Goal: Navigation & Orientation: Find specific page/section

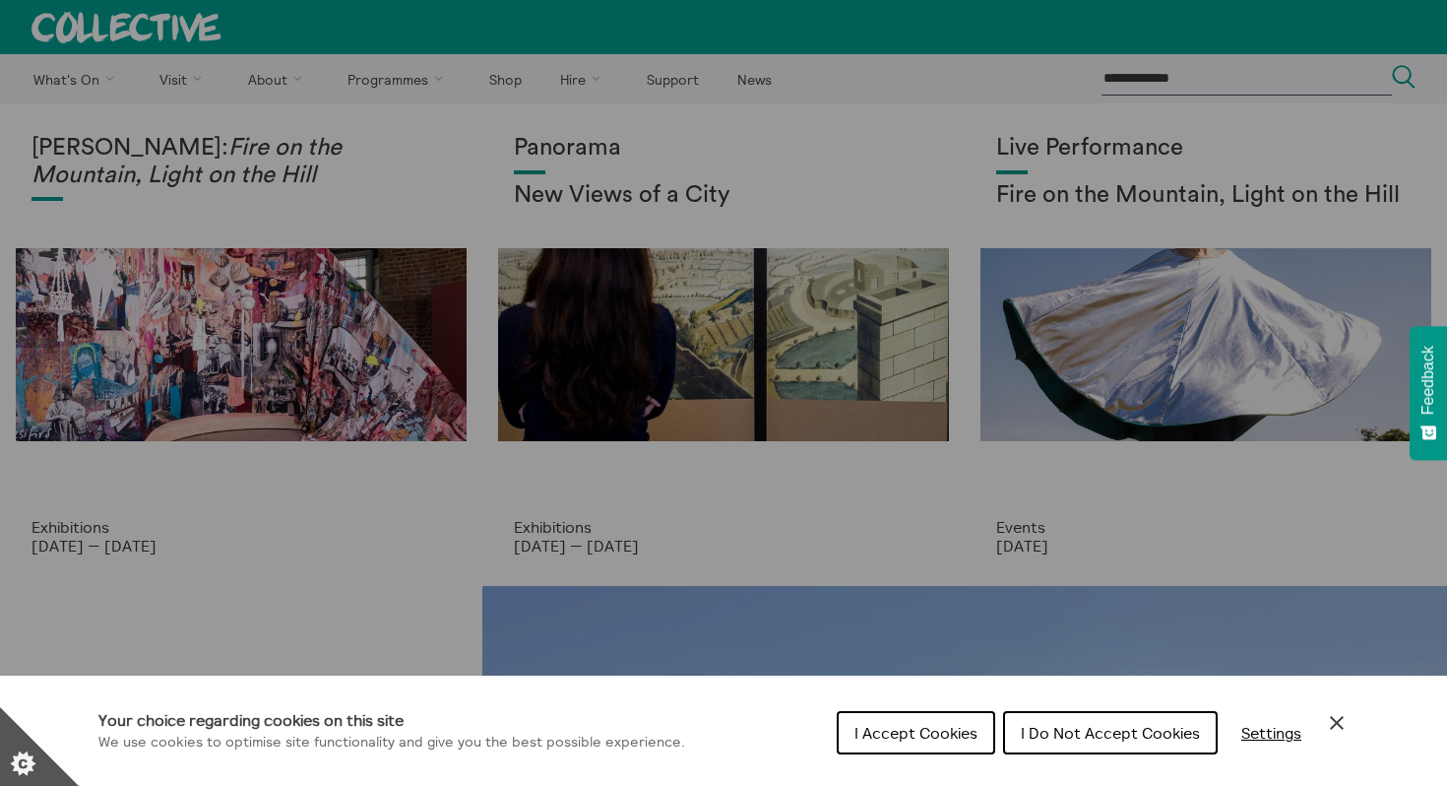
click at [941, 732] on span "I Accept Cookies" at bounding box center [916, 733] width 123 height 20
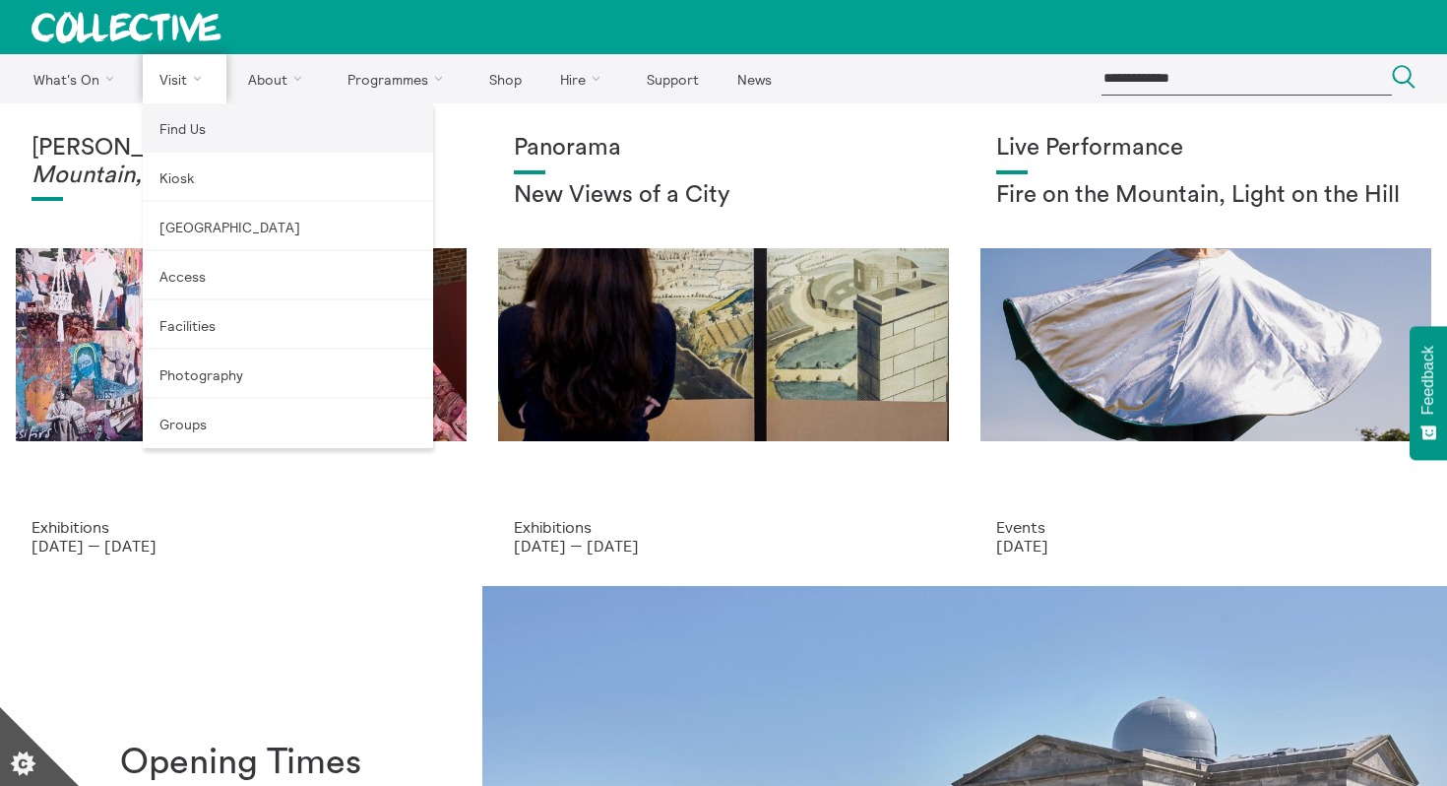
click at [184, 120] on link "Find Us" at bounding box center [288, 127] width 290 height 49
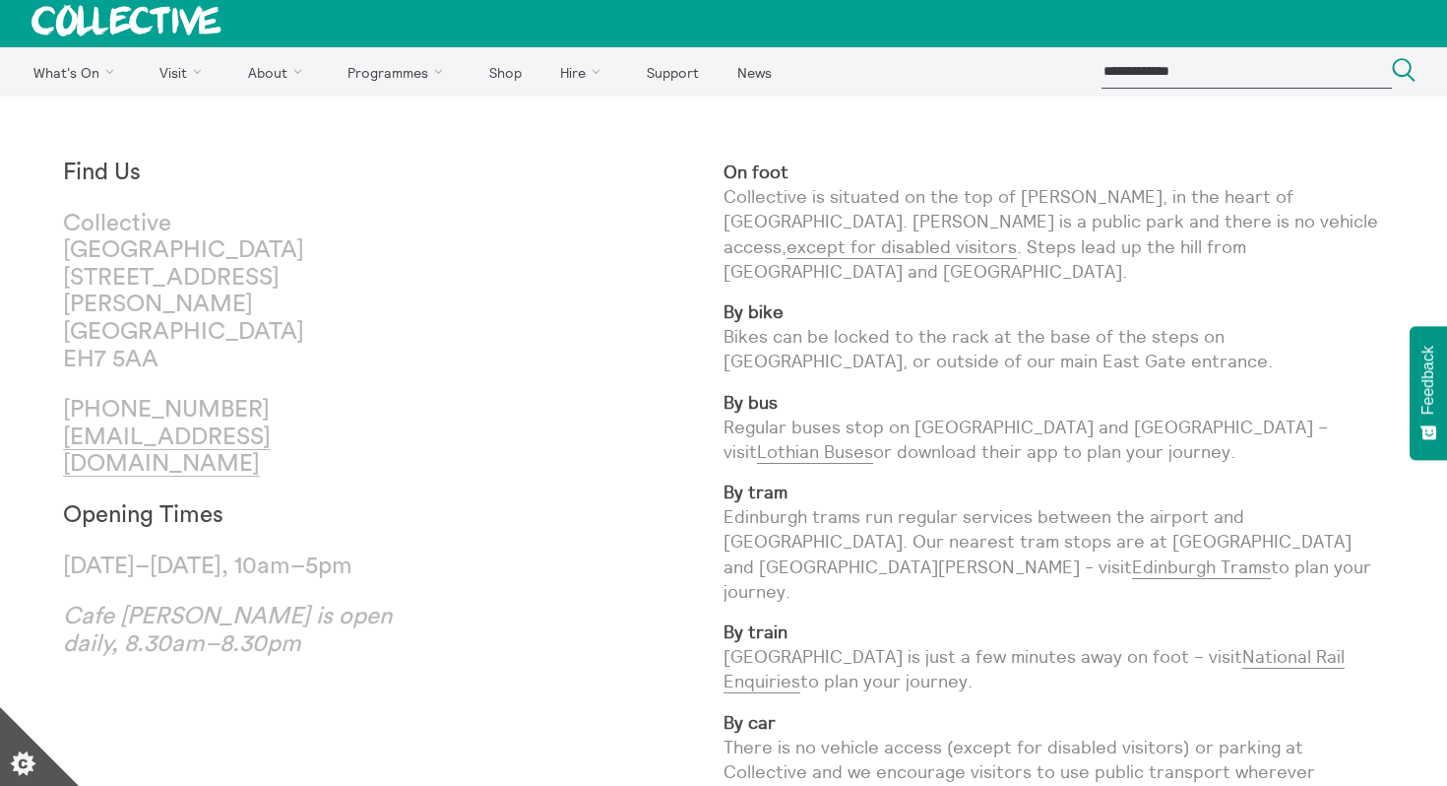
scroll to position [10, 0]
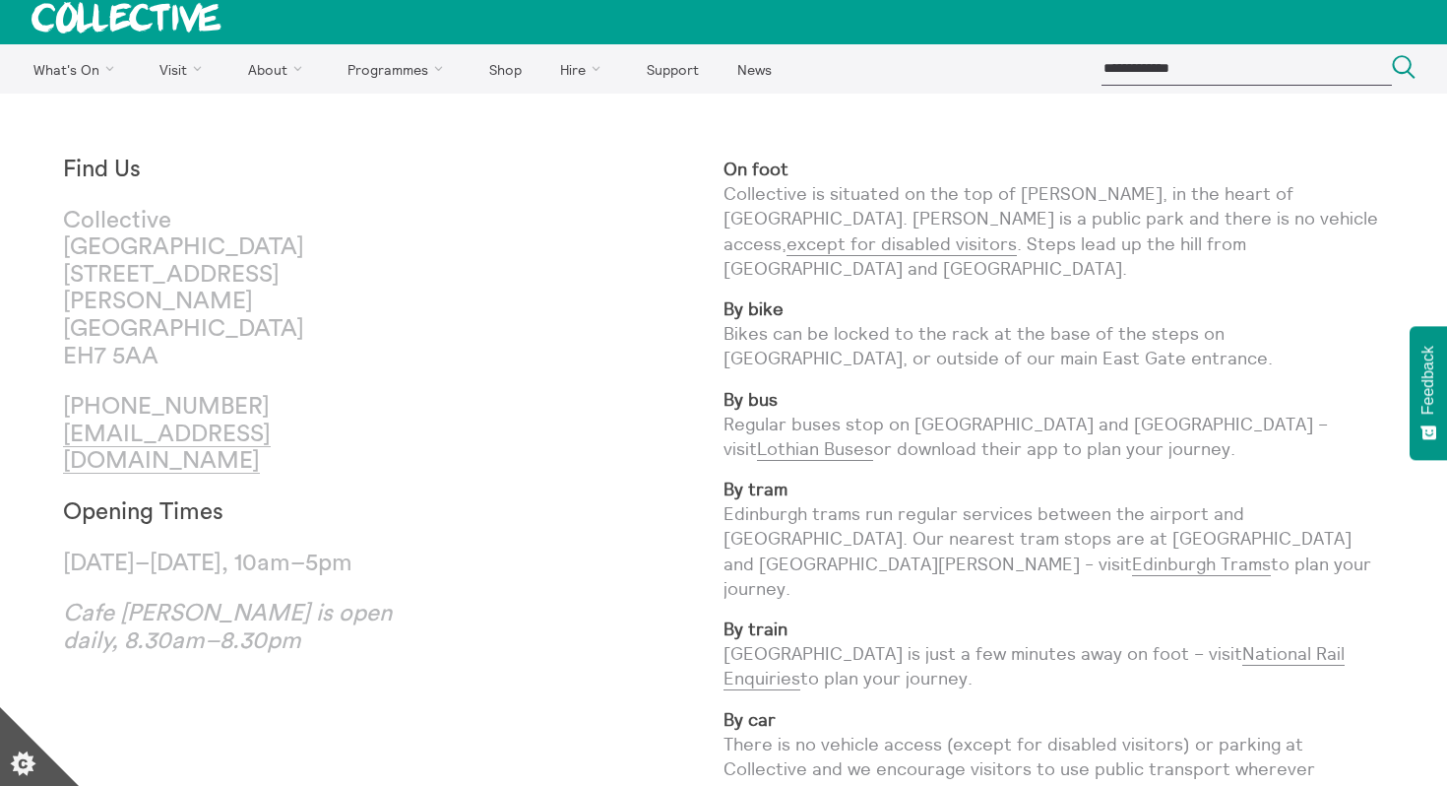
click at [158, 602] on em "Cafe Calton is open daily, 8.30am–8.30pm" at bounding box center [227, 627] width 329 height 51
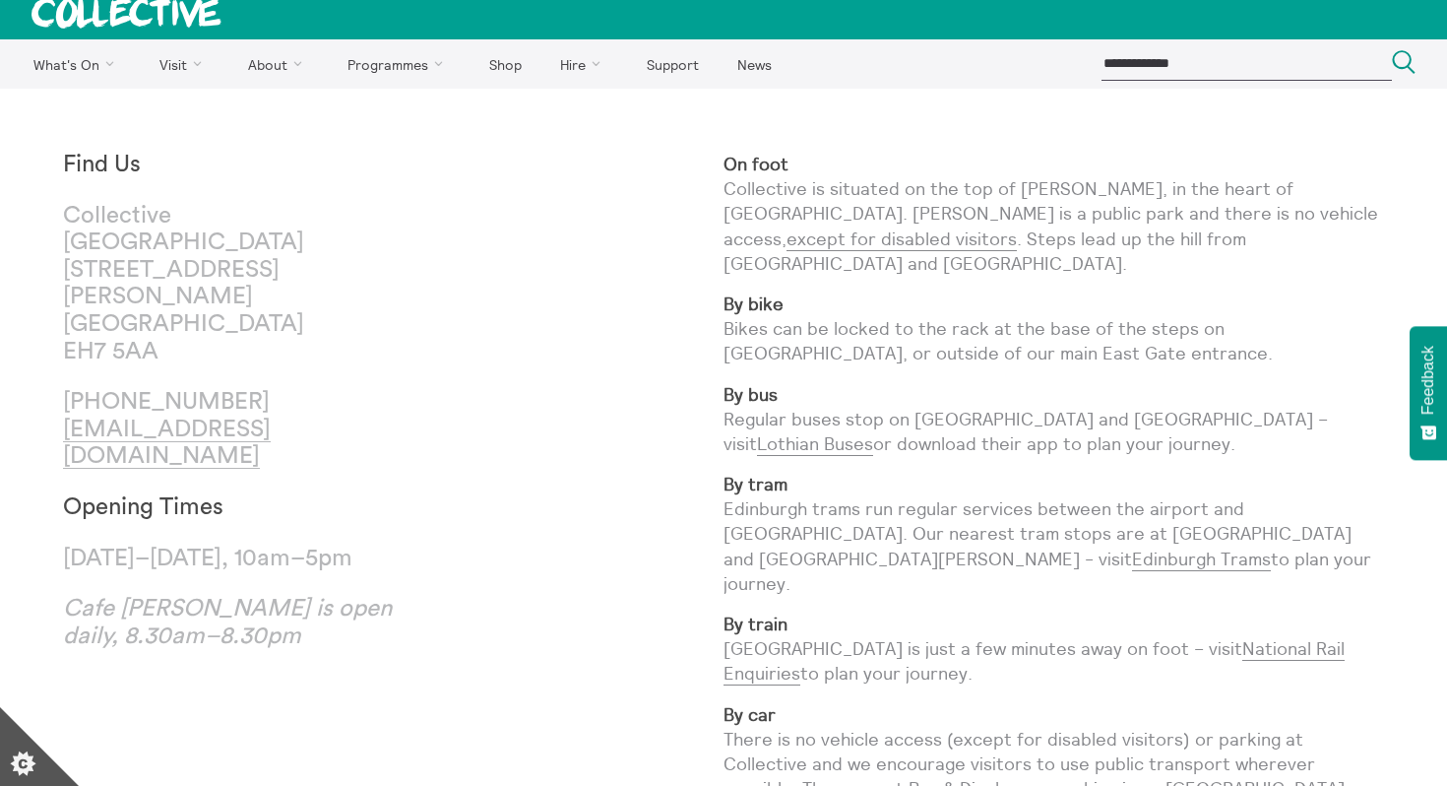
scroll to position [0, 0]
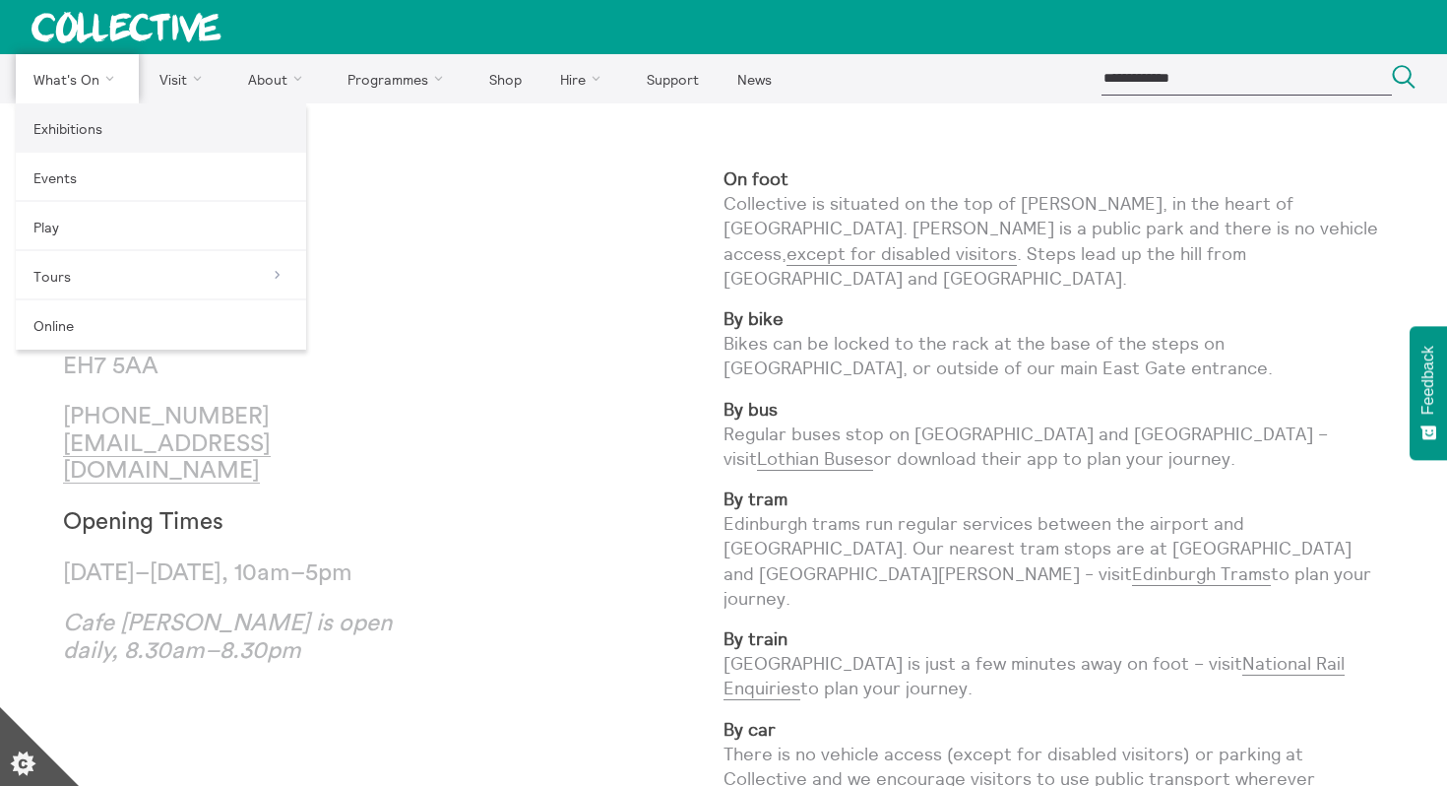
click at [59, 132] on link "Exhibitions" at bounding box center [161, 127] width 290 height 49
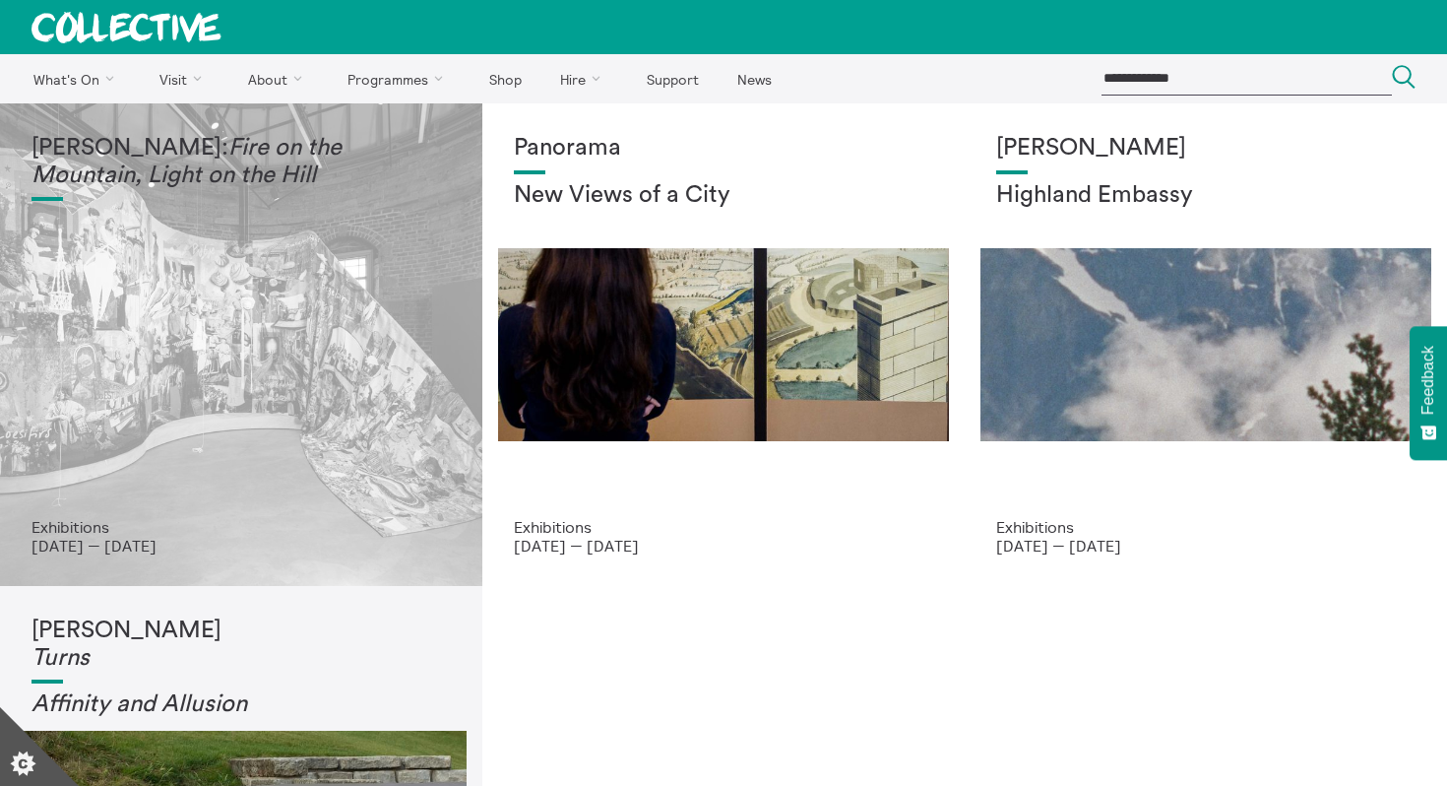
click at [199, 393] on div "Mercedes Azpilicueta: Fire on the Mountain, Light on the Hill" at bounding box center [241, 326] width 419 height 383
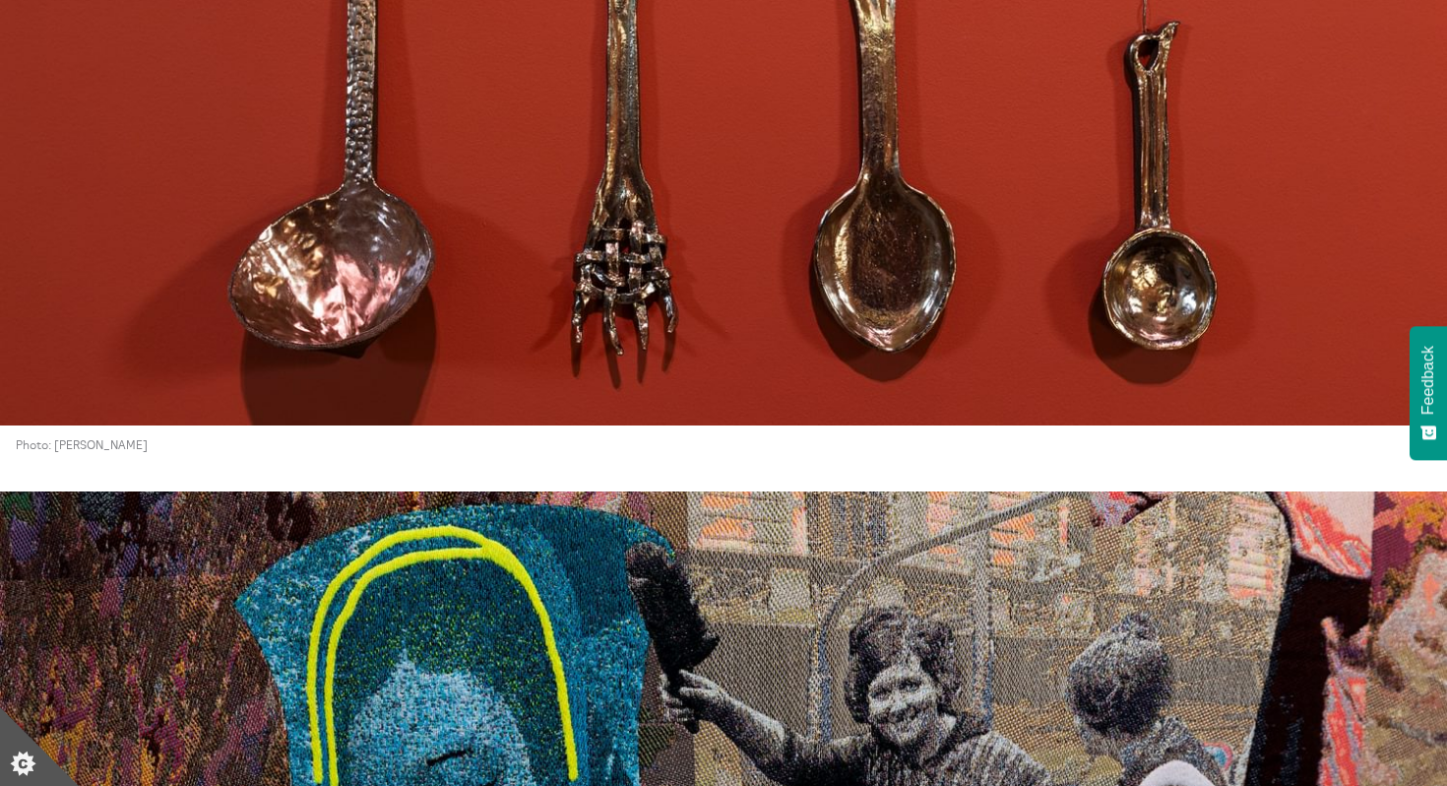
scroll to position [4935, 0]
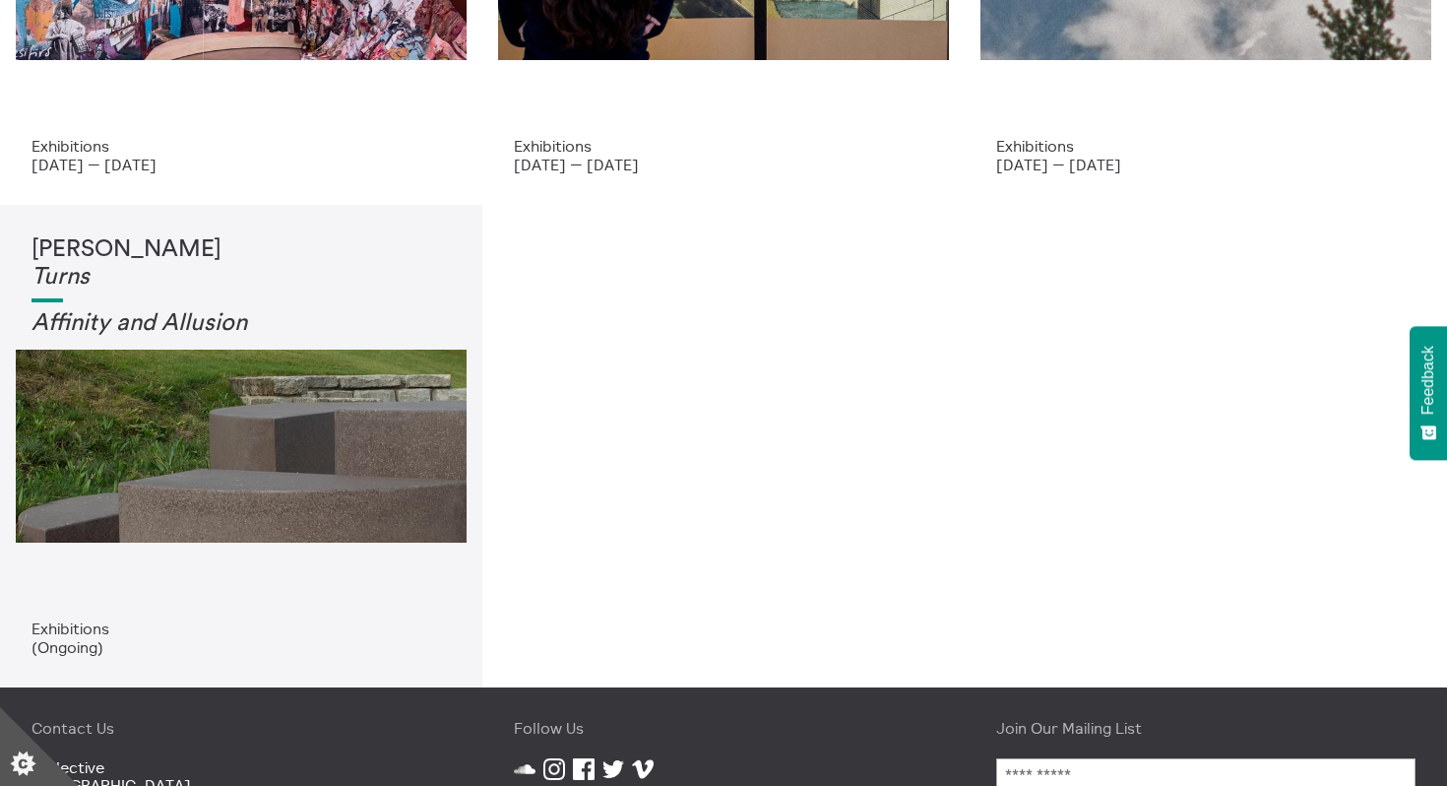
scroll to position [384, 0]
